Goal: Information Seeking & Learning: Find specific fact

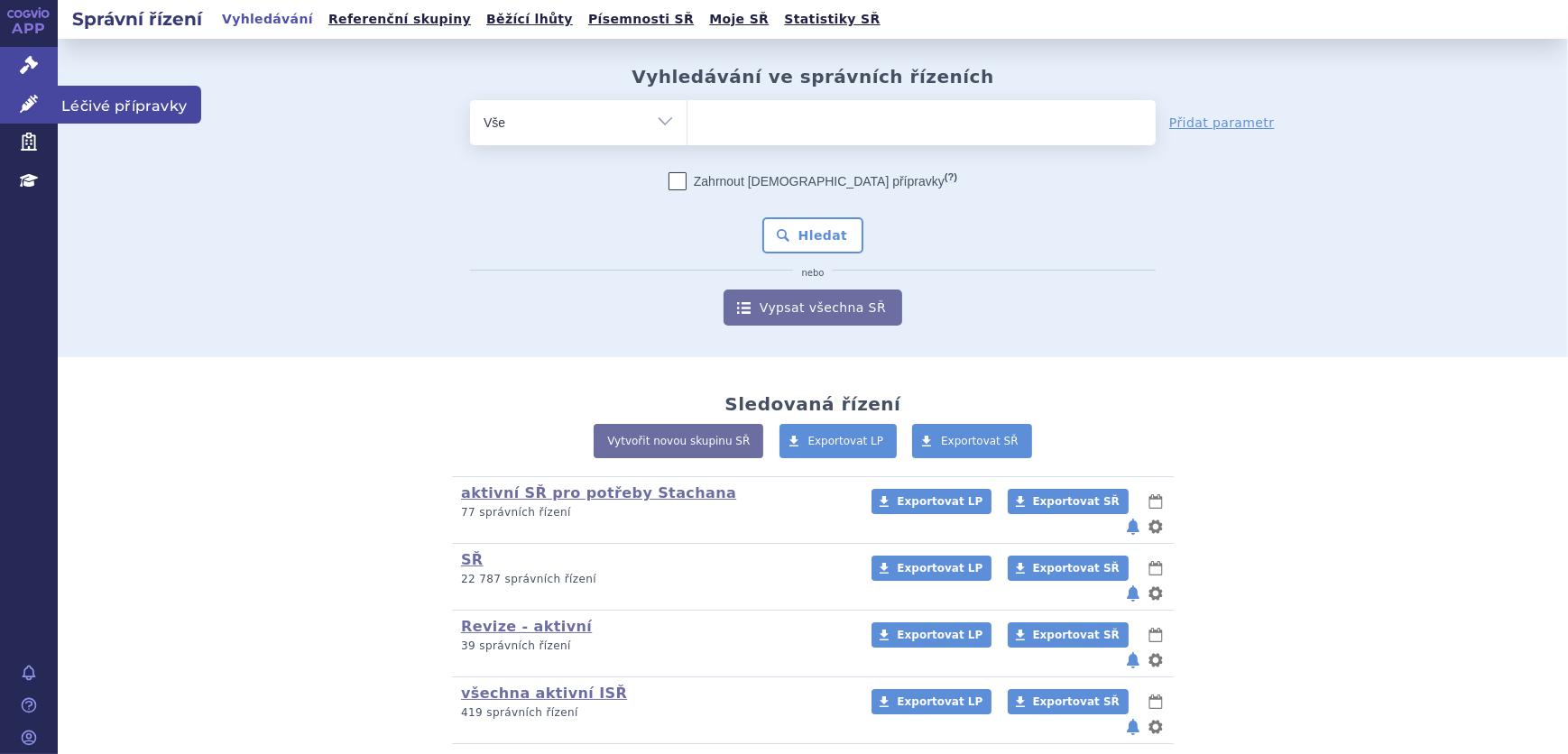
click at [31, 107] on icon at bounding box center [29, 103] width 18 height 18
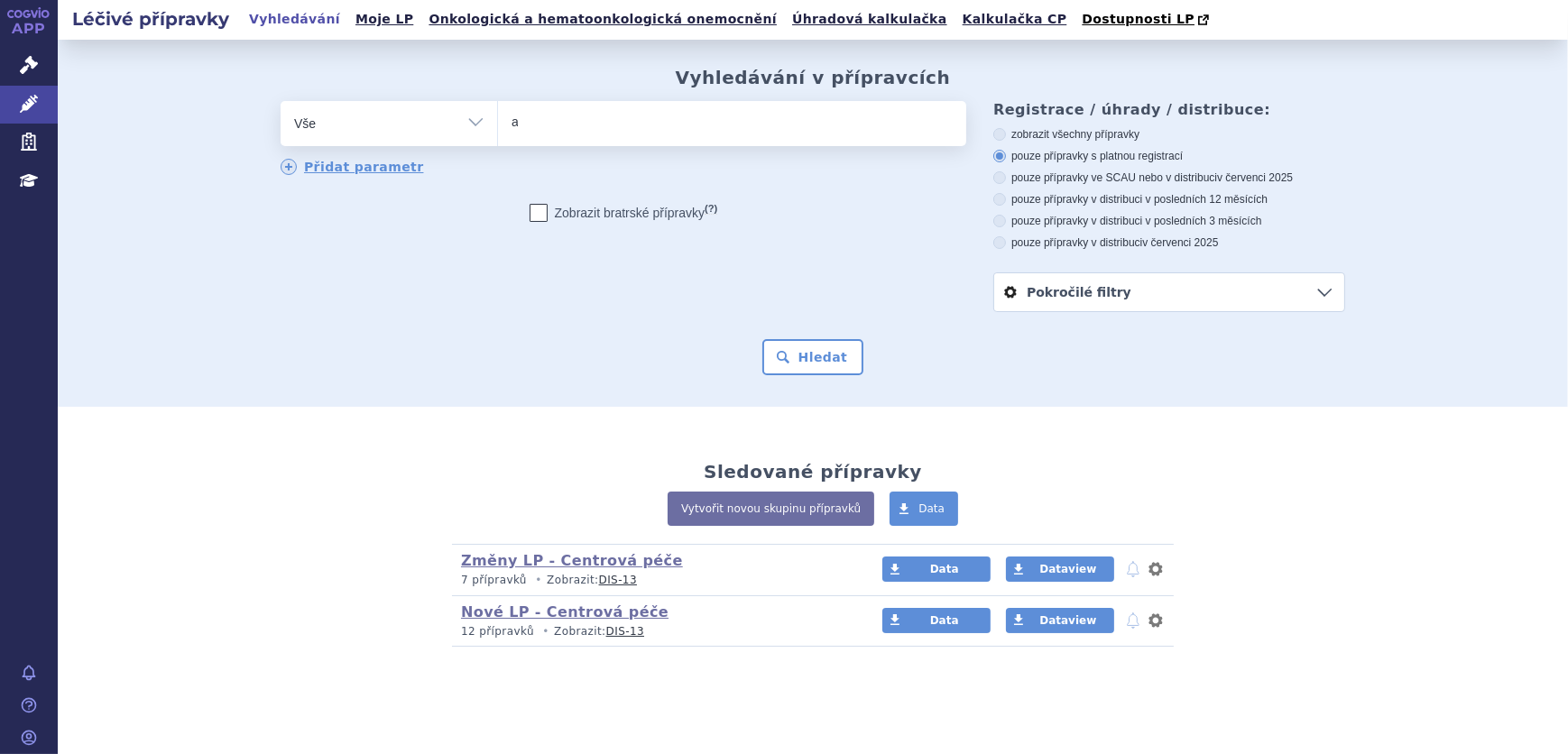
type input "al"
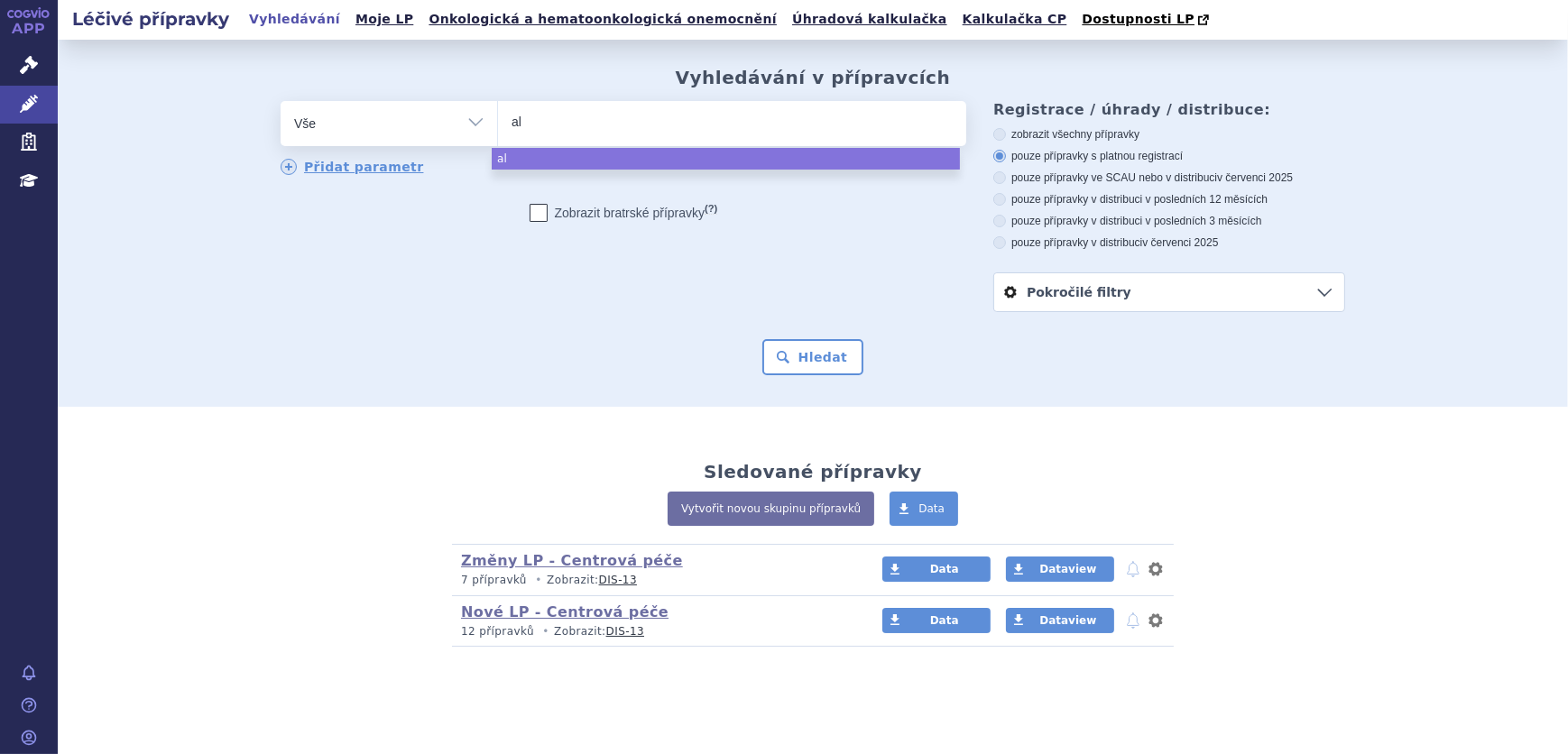
type input "alu"
type input "alut"
type input "alutar"
type input "alutard"
select select "alutard"
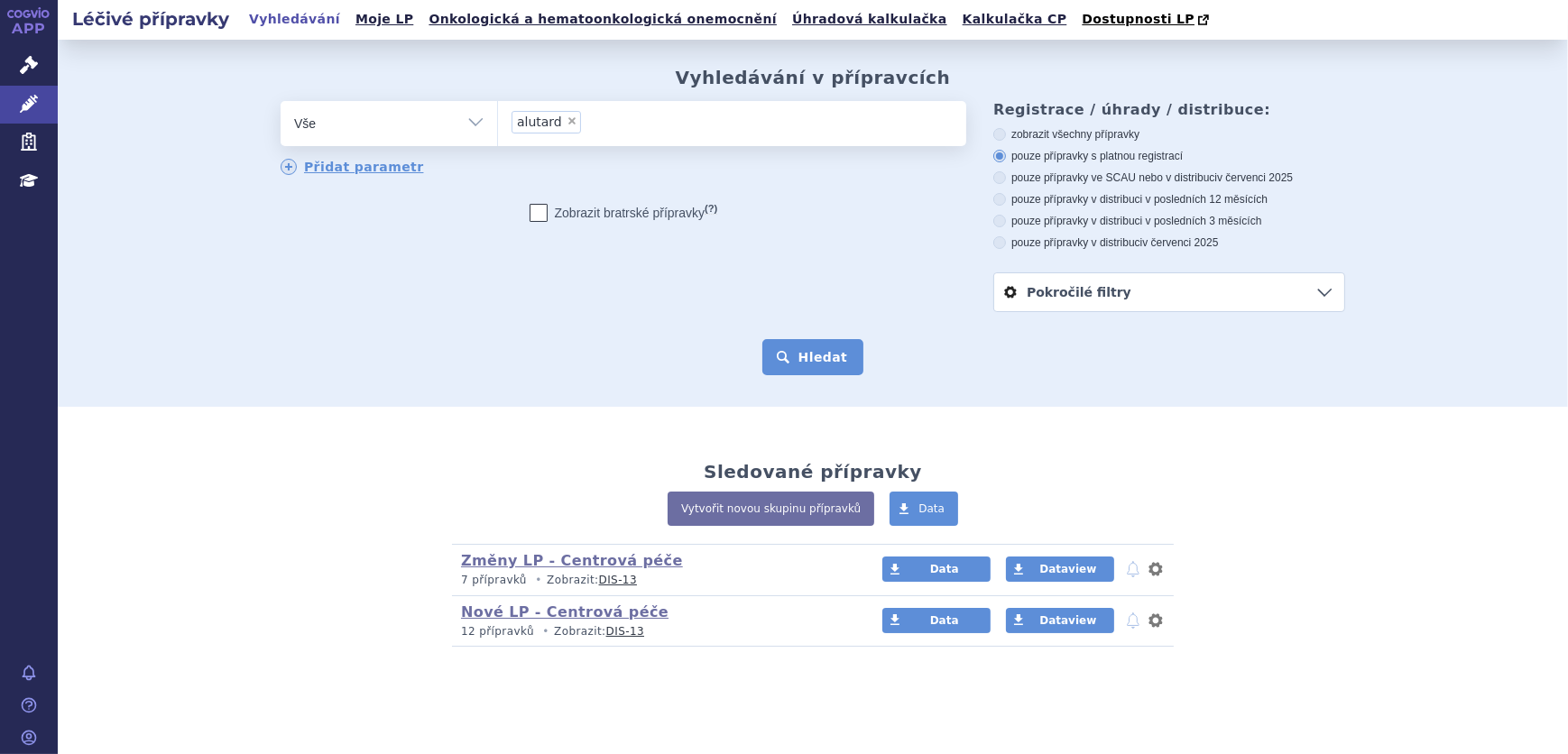
click at [789, 350] on button "Hledat" at bounding box center [813, 357] width 102 height 36
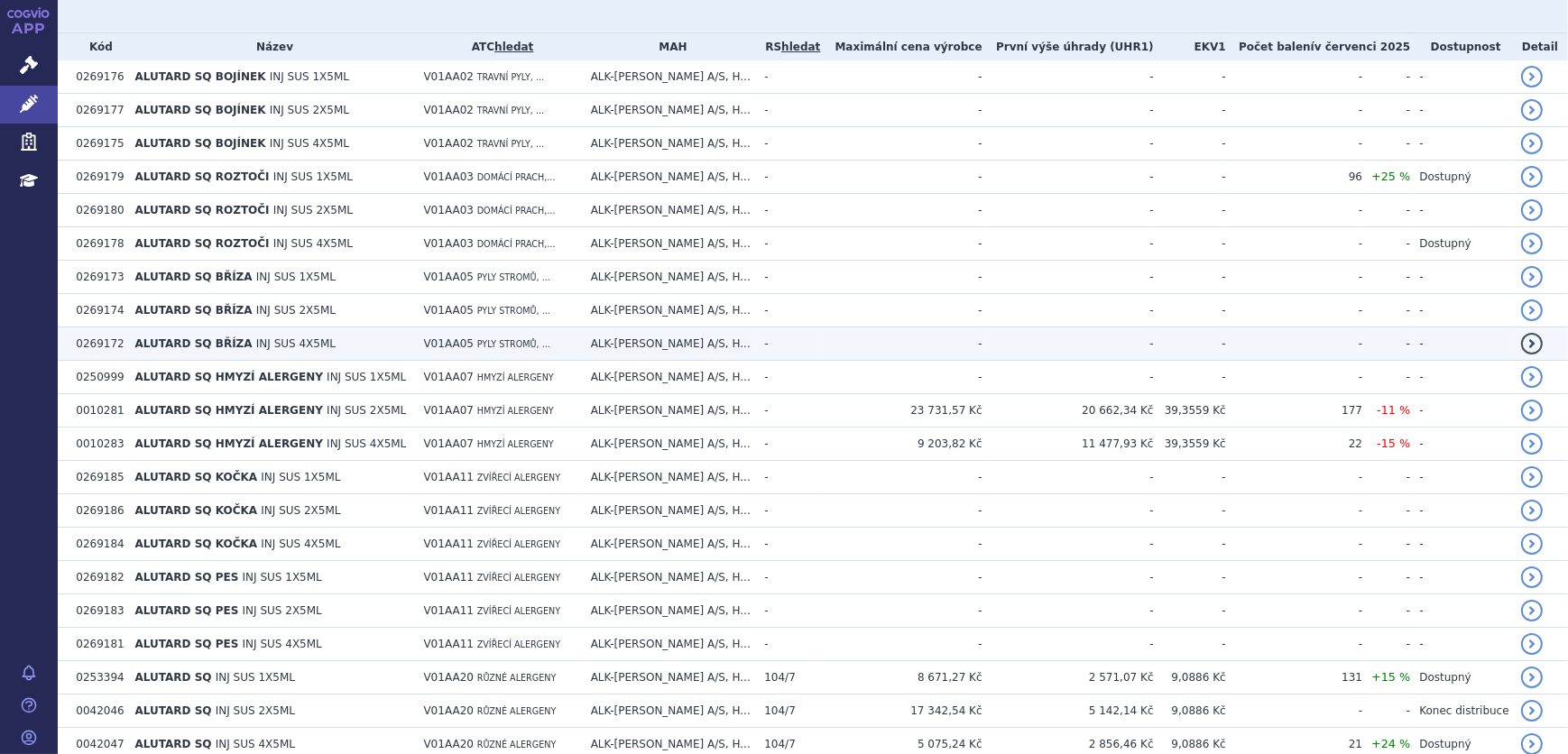
scroll to position [553, 0]
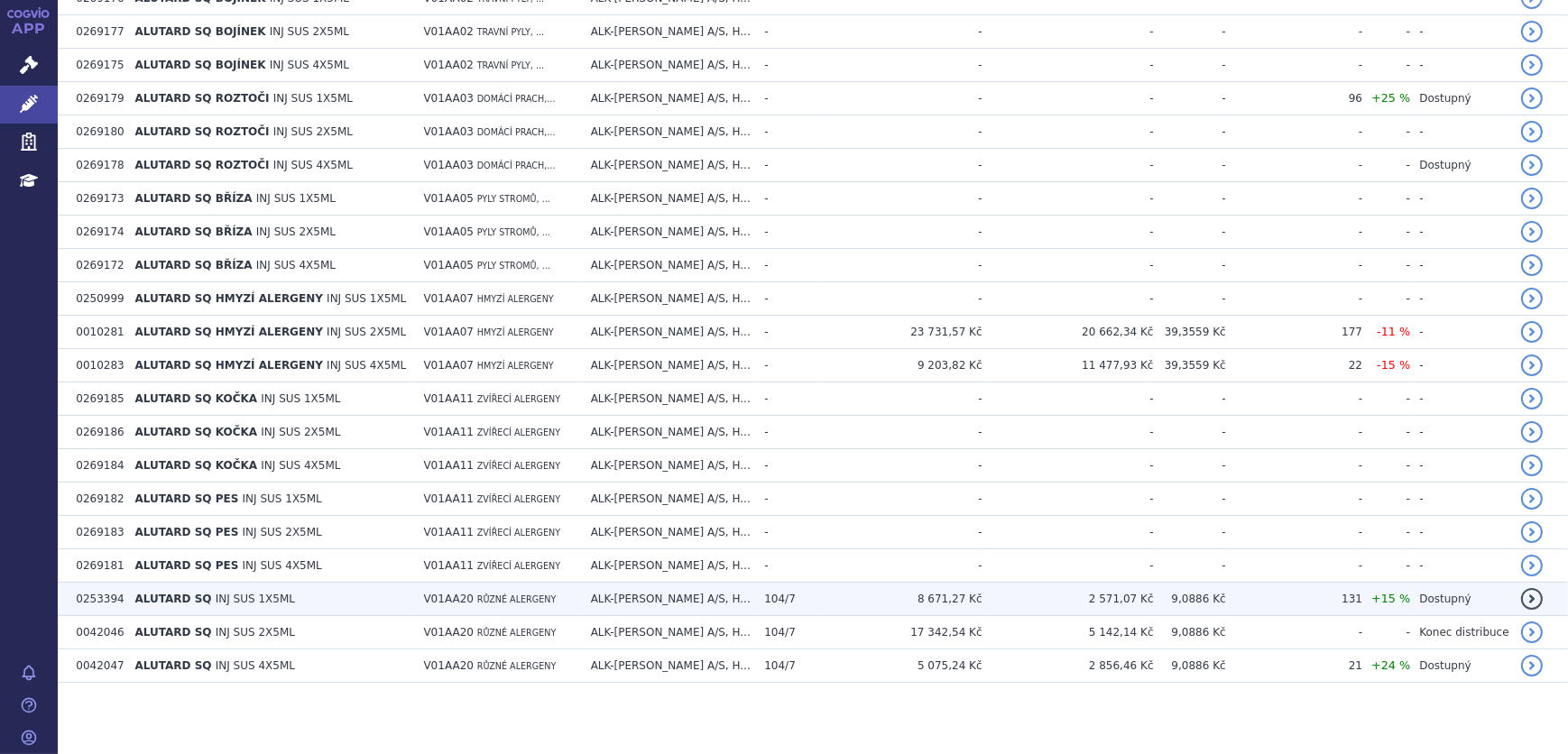
click at [341, 603] on td "ALUTARD SQ INJ SUS 1X5ML" at bounding box center [270, 599] width 289 height 34
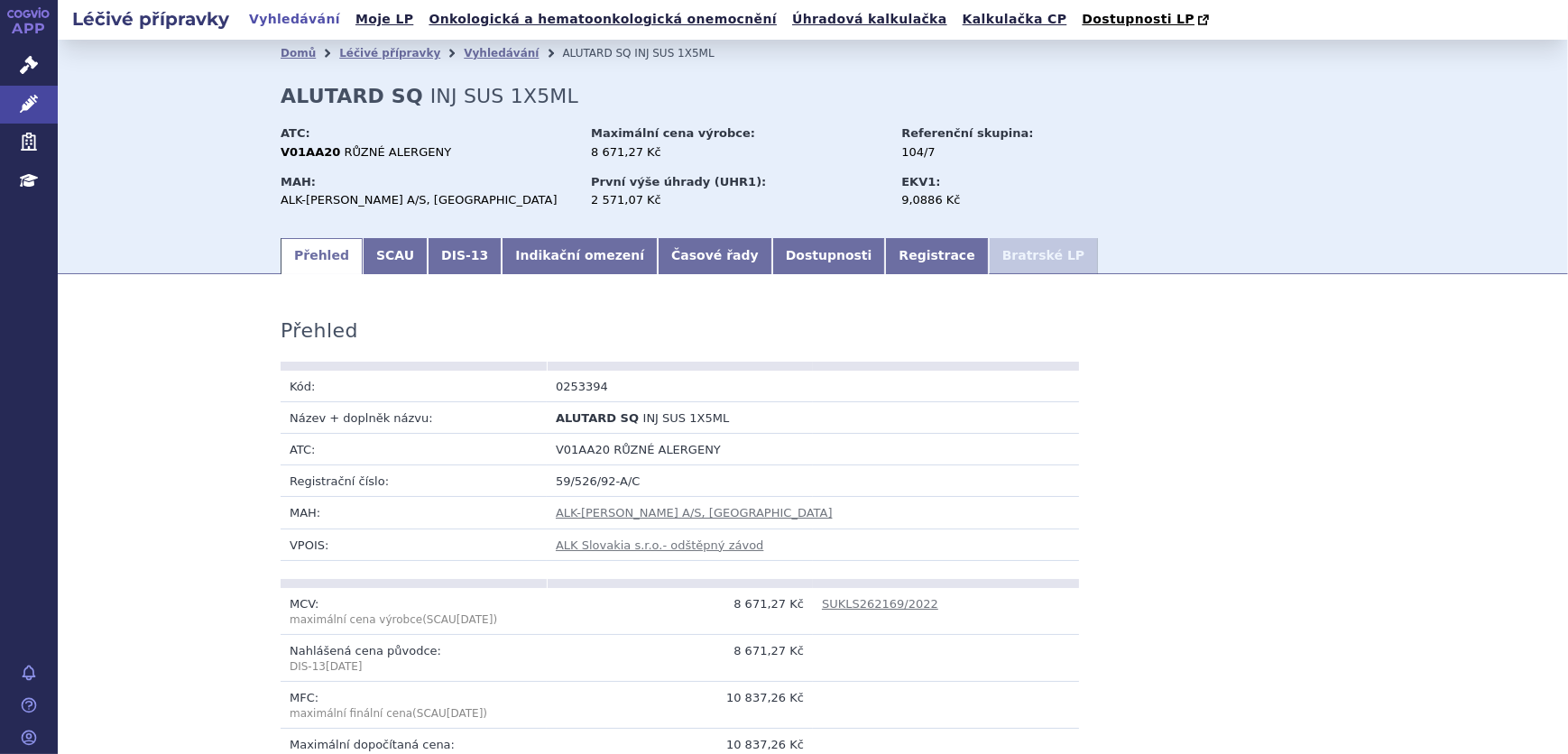
scroll to position [245, 0]
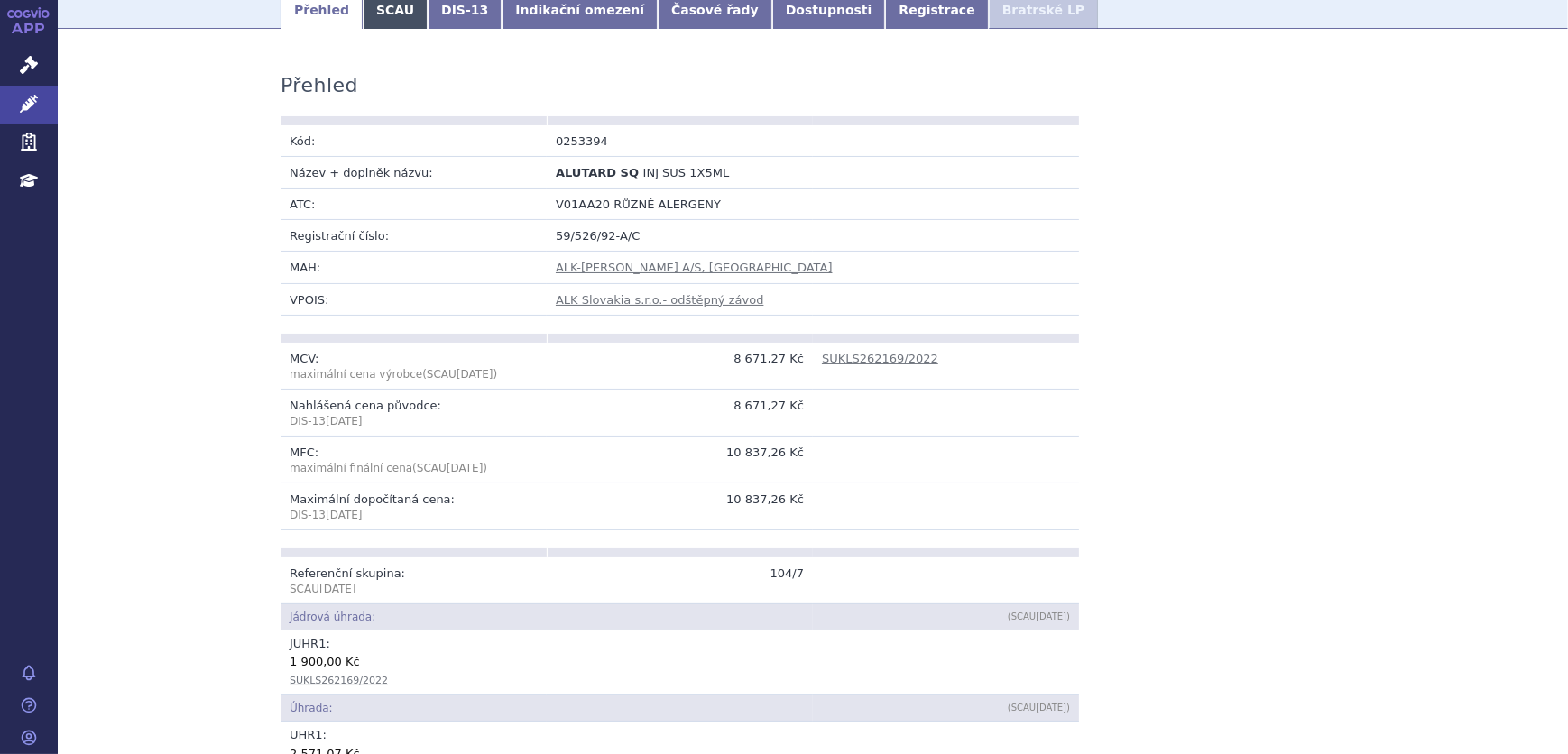
click at [370, 20] on link "SCAU" at bounding box center [396, 11] width 65 height 36
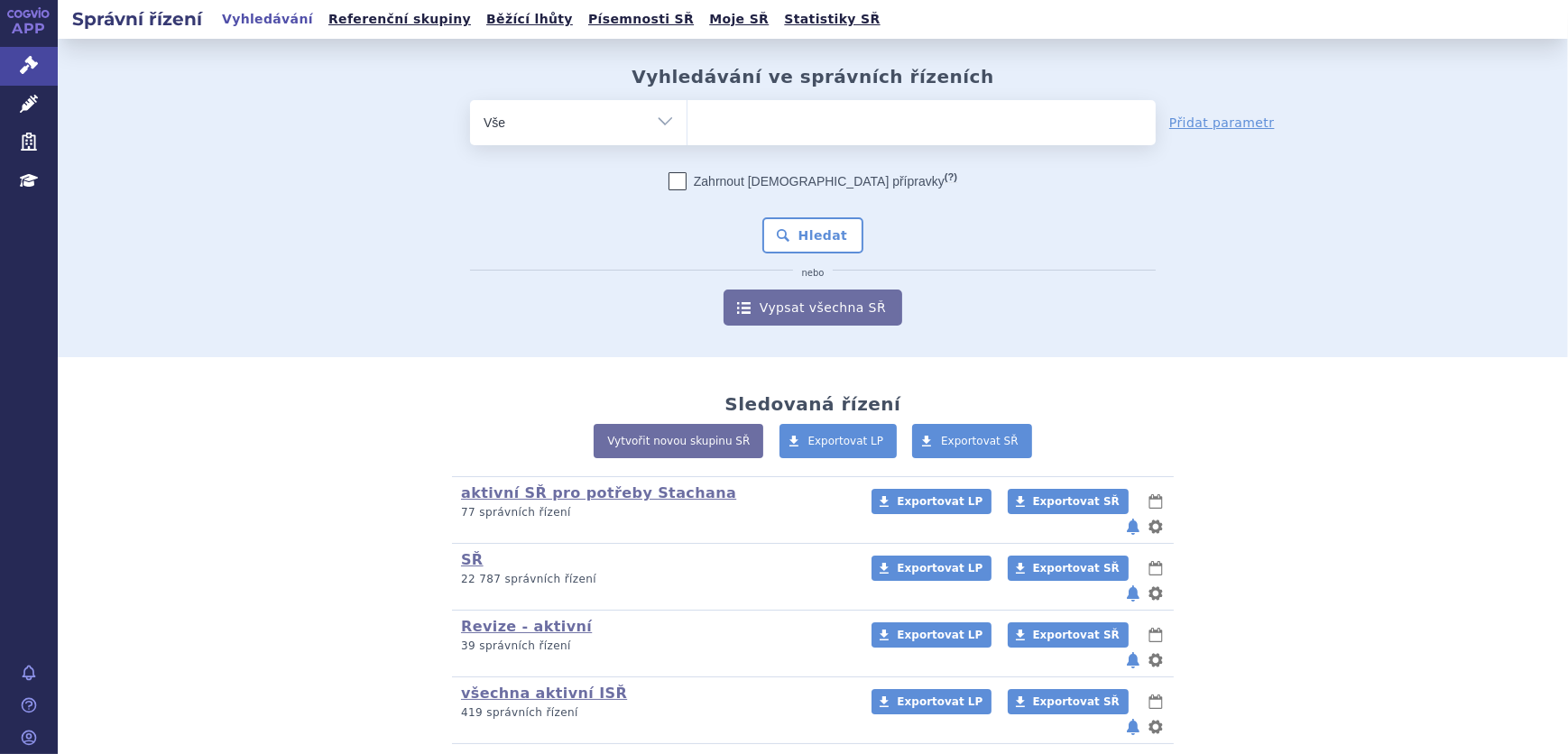
click at [727, 122] on ul at bounding box center [922, 119] width 468 height 38
click at [688, 122] on select at bounding box center [687, 122] width 1 height 45
paste input "COLISTIMETHATEACCORD"
type input "COLISTIMETHATEACCORD"
select select "COLISTIMETHATEACCORD"
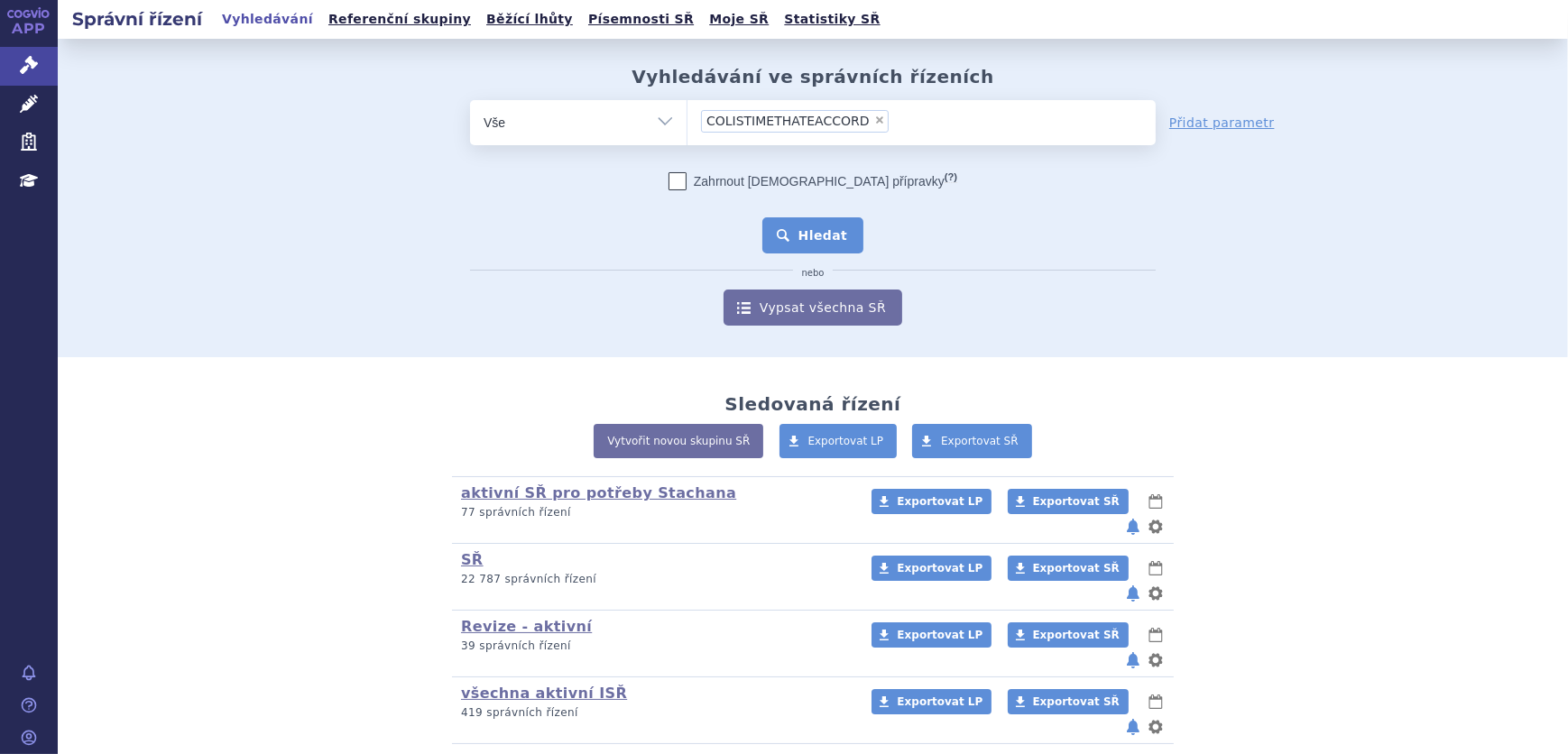
click at [786, 235] on button "Hledat" at bounding box center [813, 236] width 102 height 36
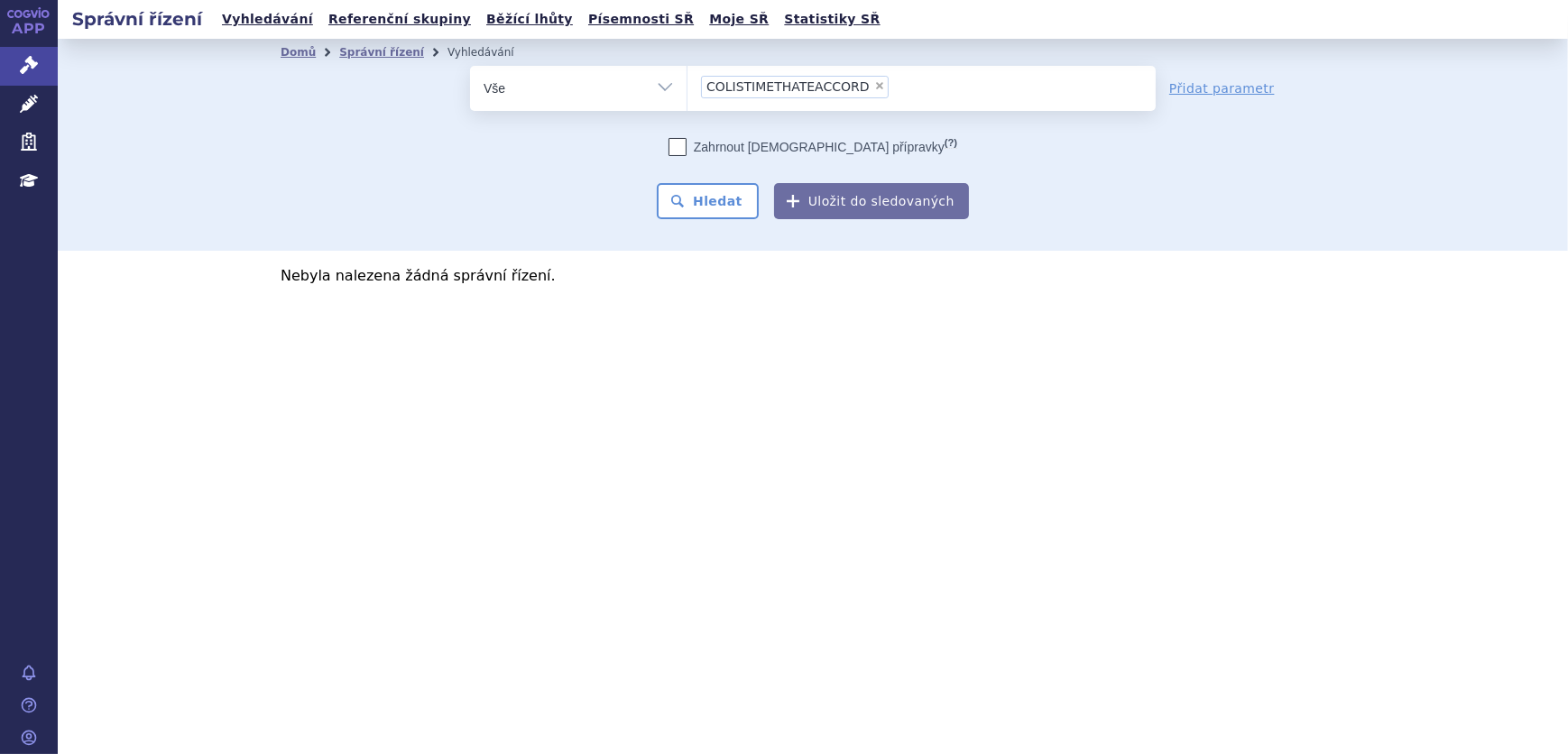
drag, startPoint x: 889, startPoint y: 87, endPoint x: 916, endPoint y: 93, distance: 27.7
click at [897, 92] on ul "× COLISTIMETHATEACCORD" at bounding box center [922, 86] width 468 height 40
click at [688, 92] on select "COLISTIMETHATEACCORD" at bounding box center [687, 88] width 1 height 45
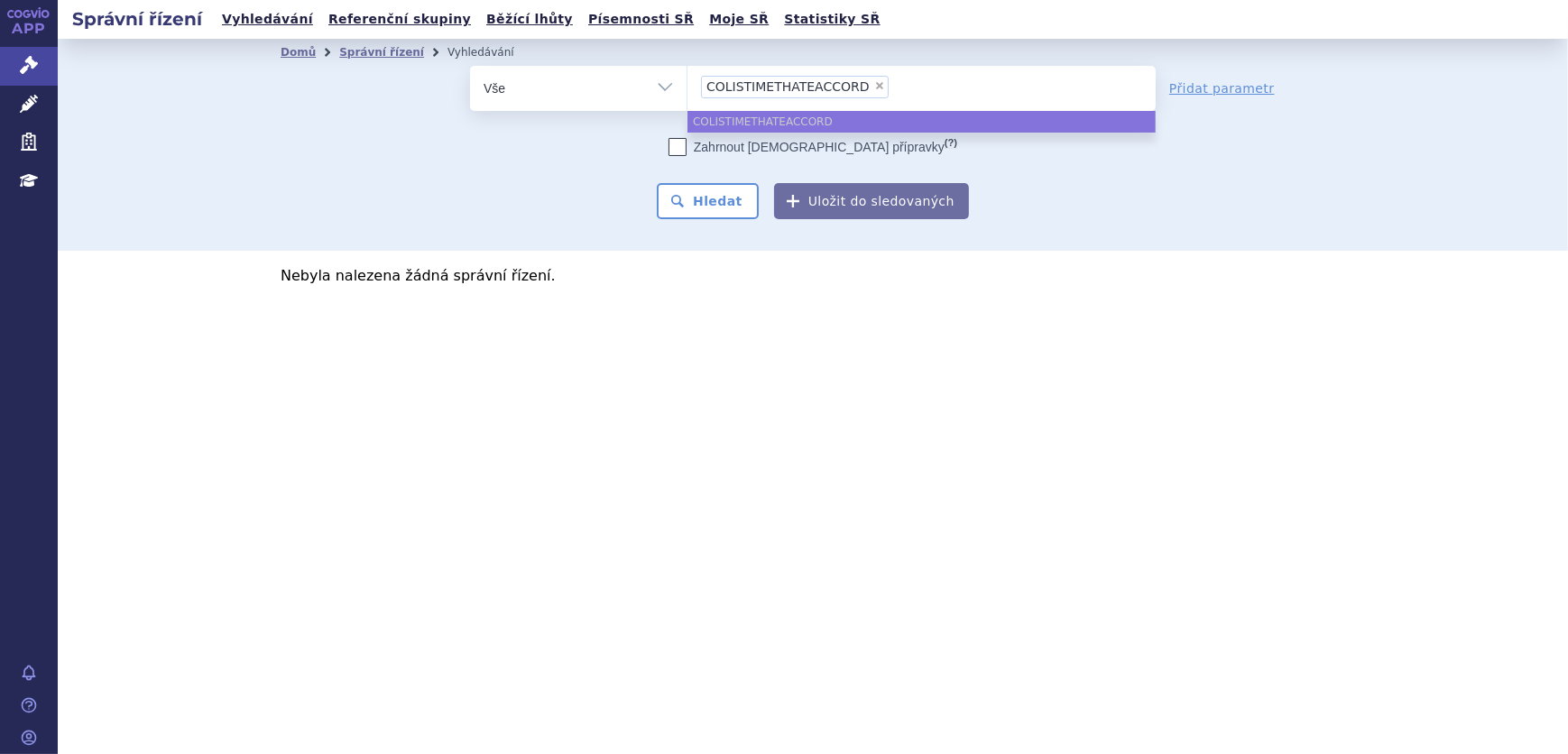
select select
type input "COLISTIMETHATEACCORD"
type input "COLISTIMETHATE ACCORD"
select select "COLISTIMETHATE ACCORD"
click at [741, 192] on button "Hledat" at bounding box center [708, 201] width 102 height 36
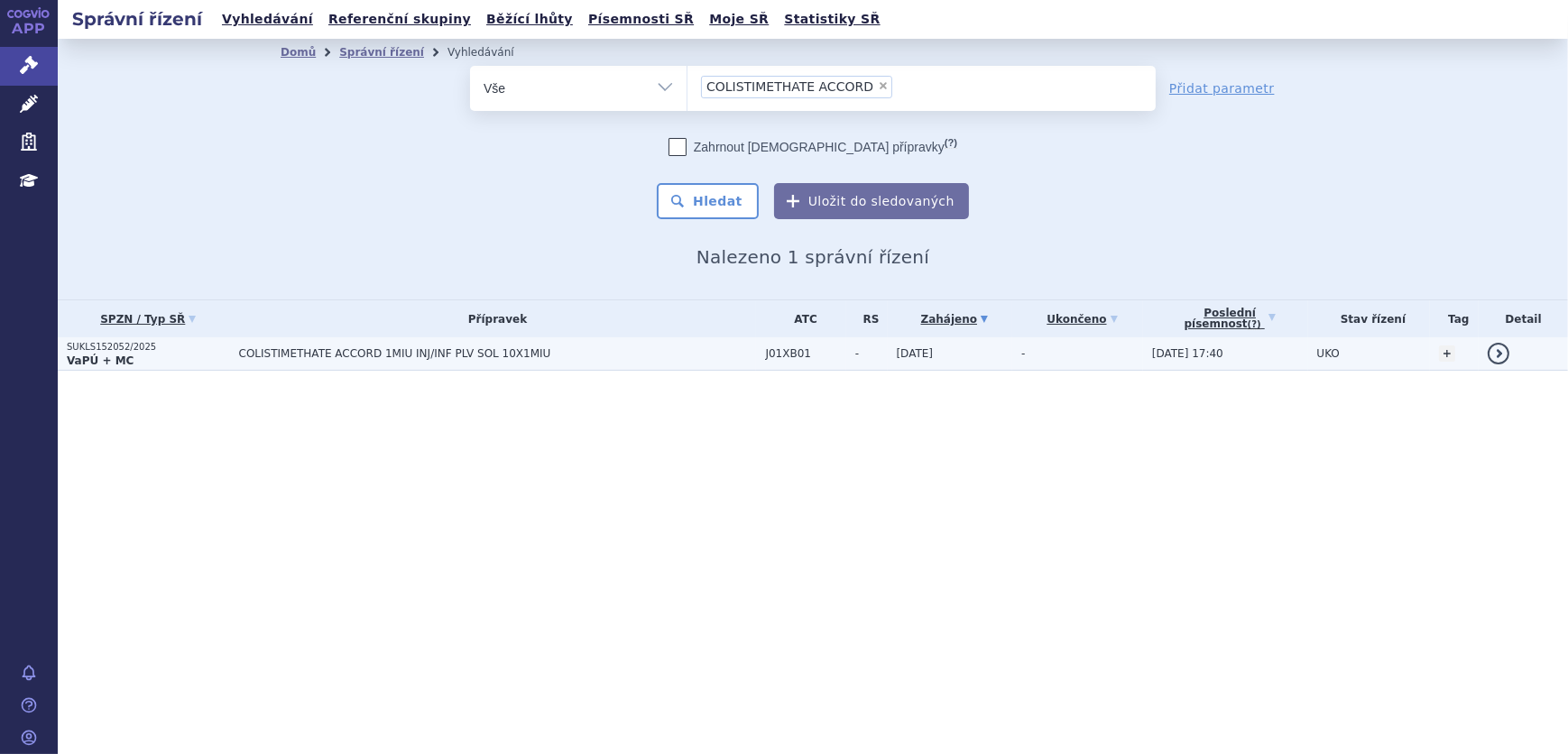
click at [380, 349] on span "COLISTIMETHATE ACCORD 1MIU INJ/INF PLV SOL 10X1MIU" at bounding box center [464, 354] width 451 height 13
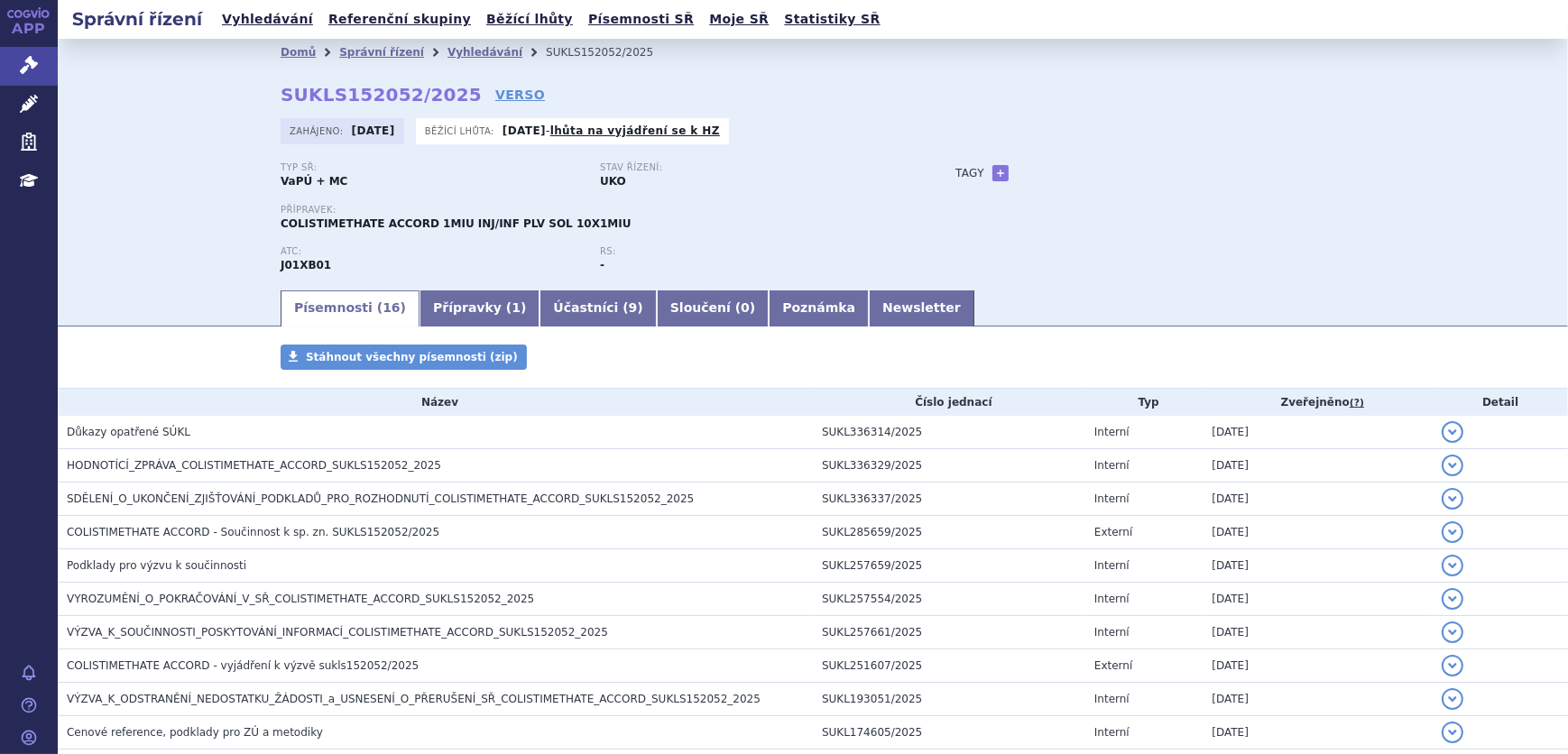
click at [207, 464] on span "HODNOTÍCÍ_ZPRÁVA_COLISTIMETHATE_ACCORD_SUKLS152052_2025" at bounding box center [254, 465] width 375 height 13
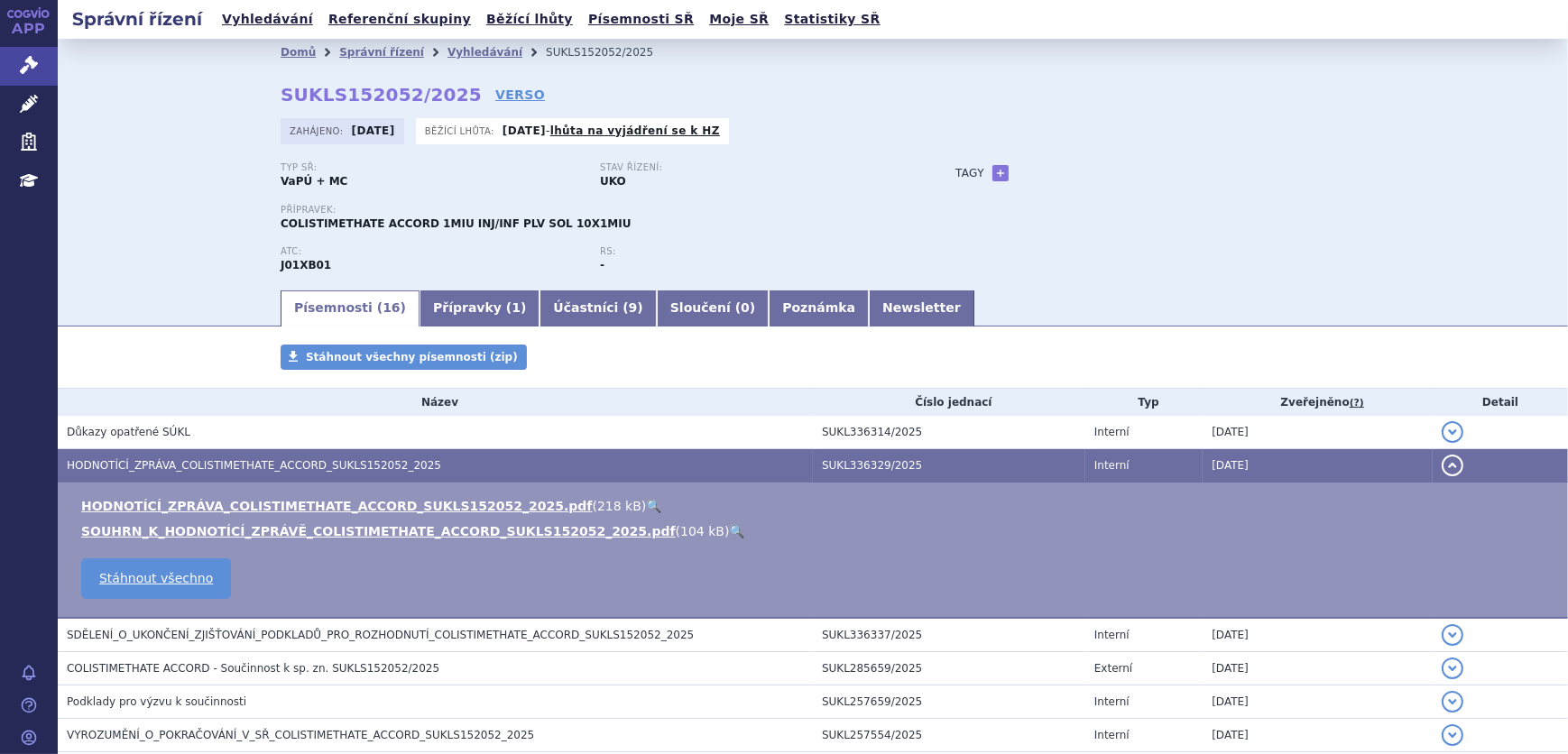
click at [646, 501] on link "🔍" at bounding box center [653, 506] width 15 height 15
click at [729, 528] on link "🔍" at bounding box center [736, 532] width 15 height 15
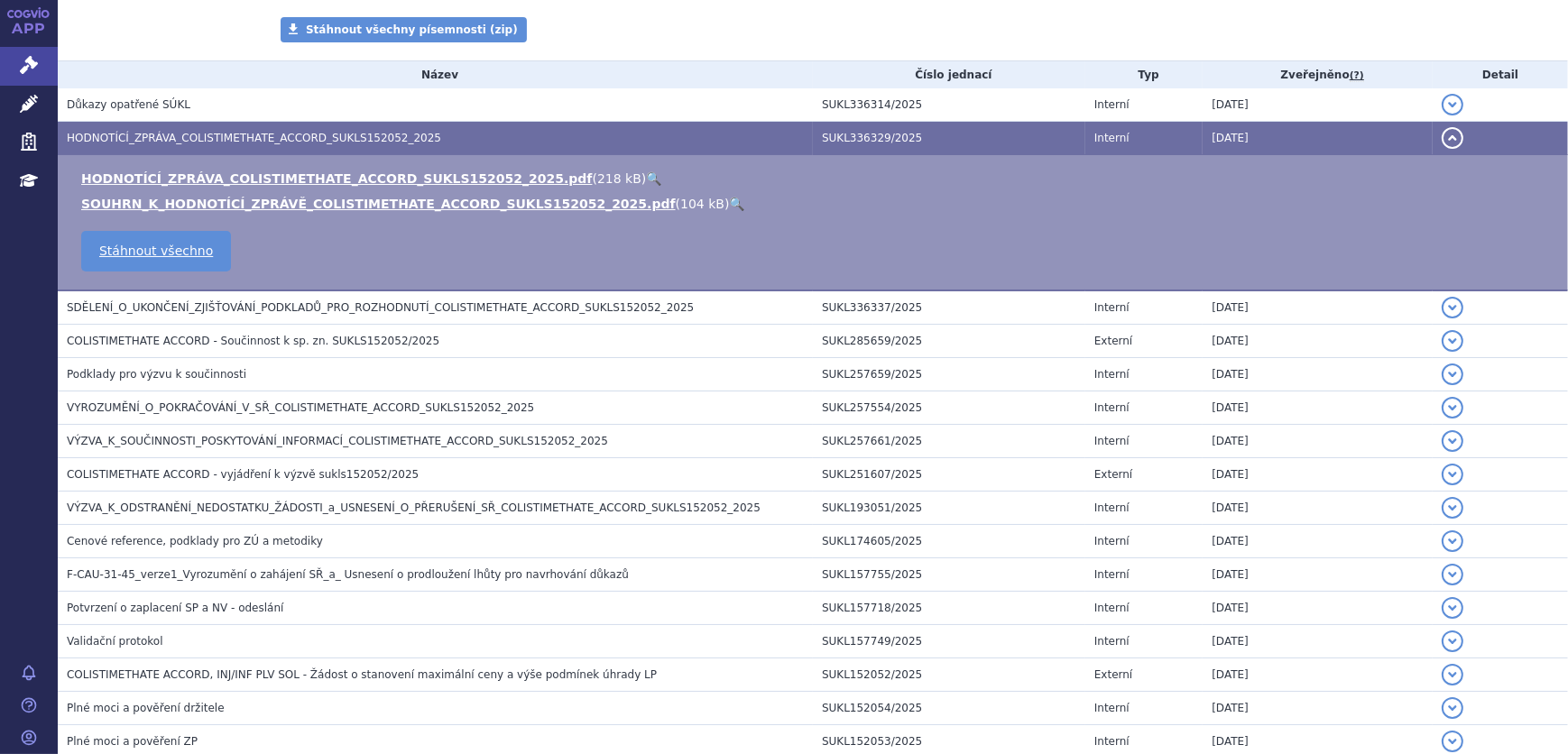
scroll to position [163, 0]
